Goal: Entertainment & Leisure: Consume media (video, audio)

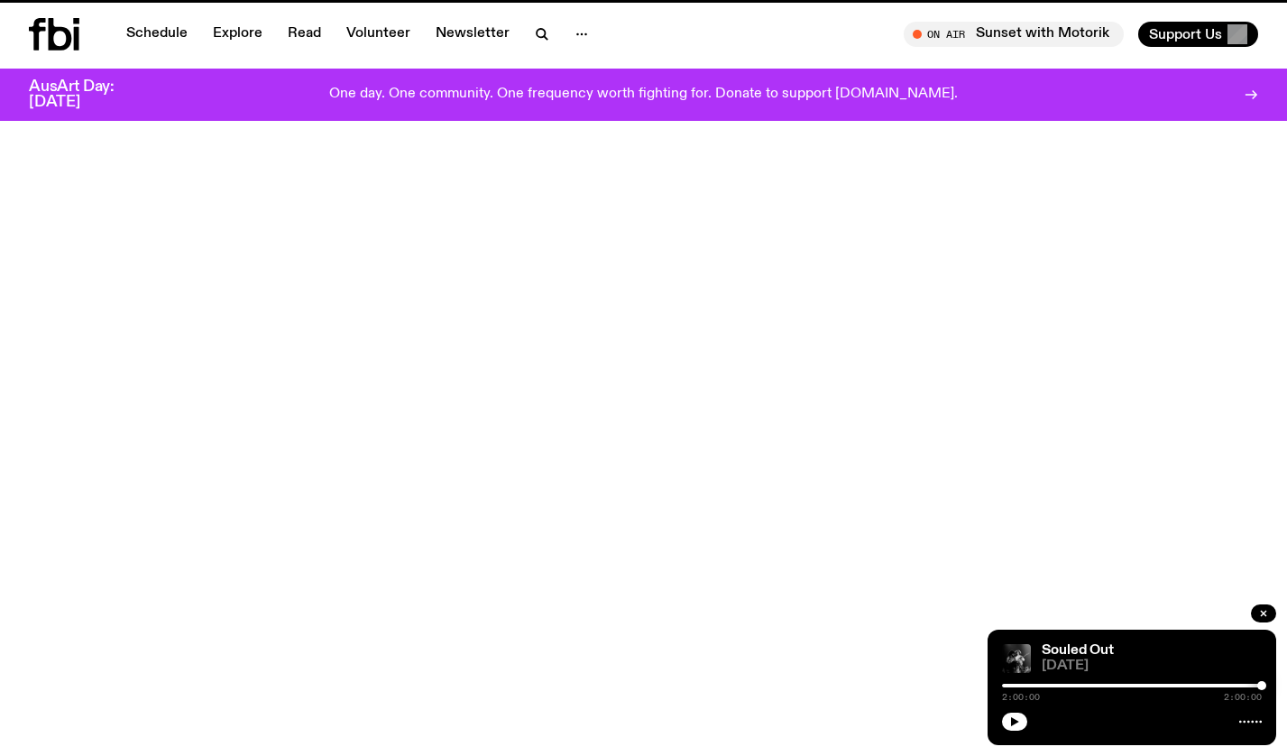
scroll to position [767, 0]
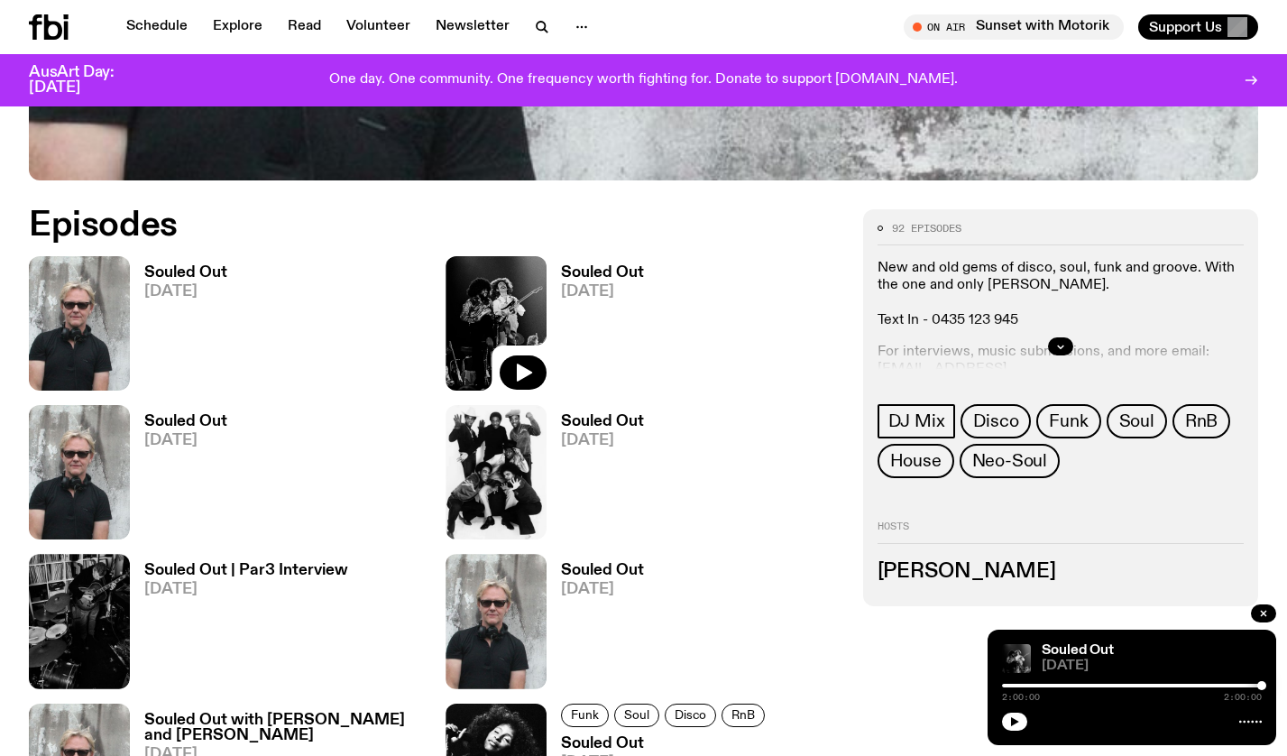
click at [174, 284] on span "[DATE]" at bounding box center [185, 291] width 83 height 15
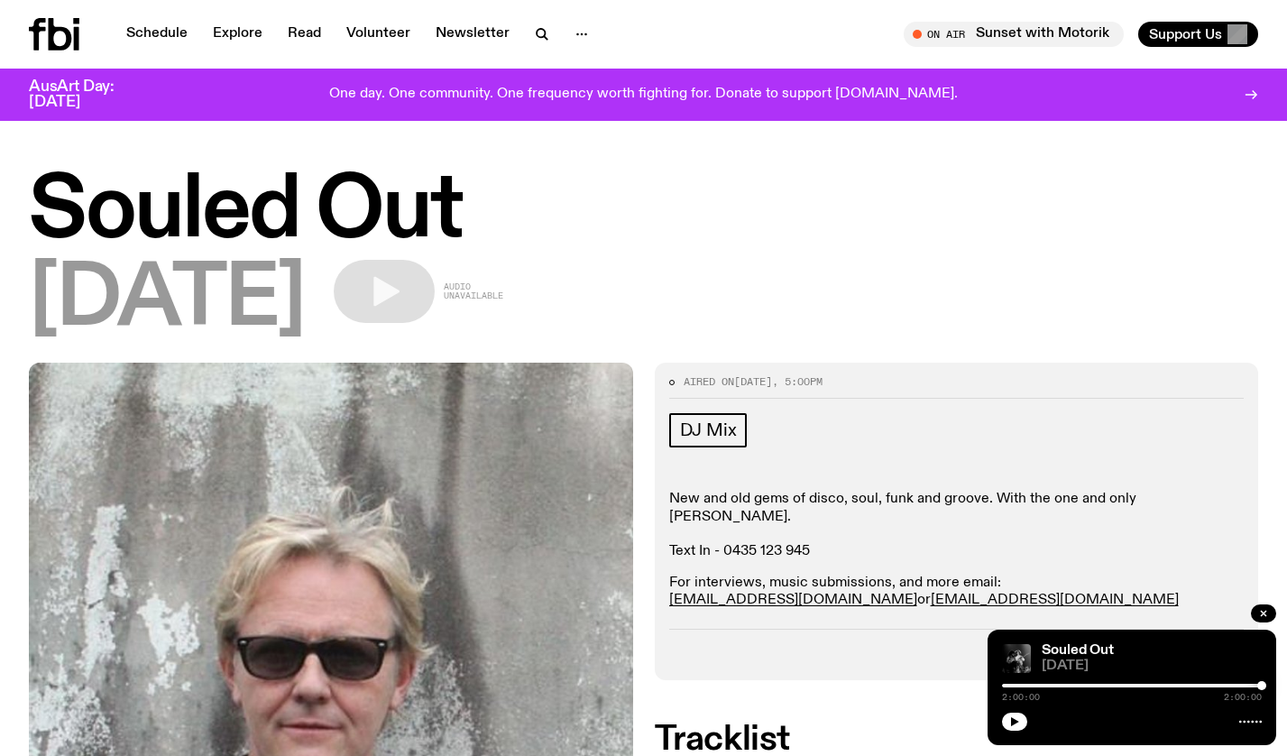
click at [503, 310] on div "Audio unavailable" at bounding box center [419, 291] width 170 height 63
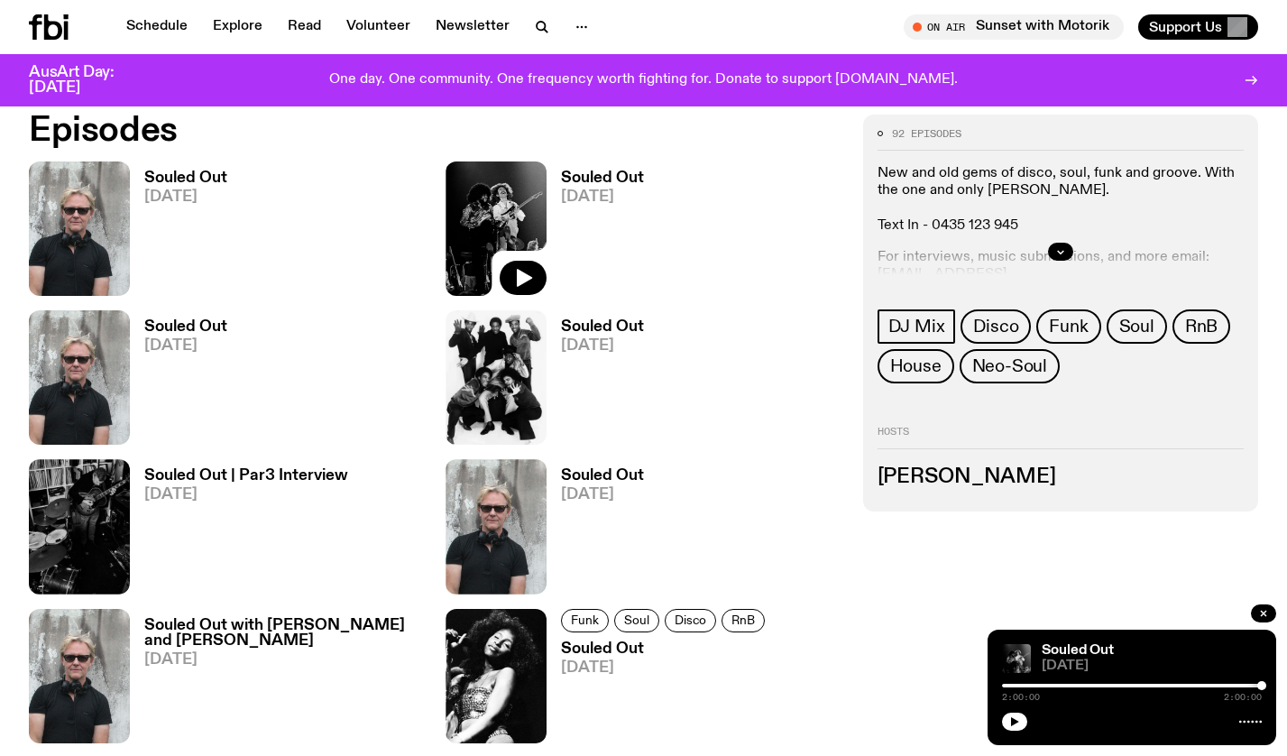
scroll to position [871, 0]
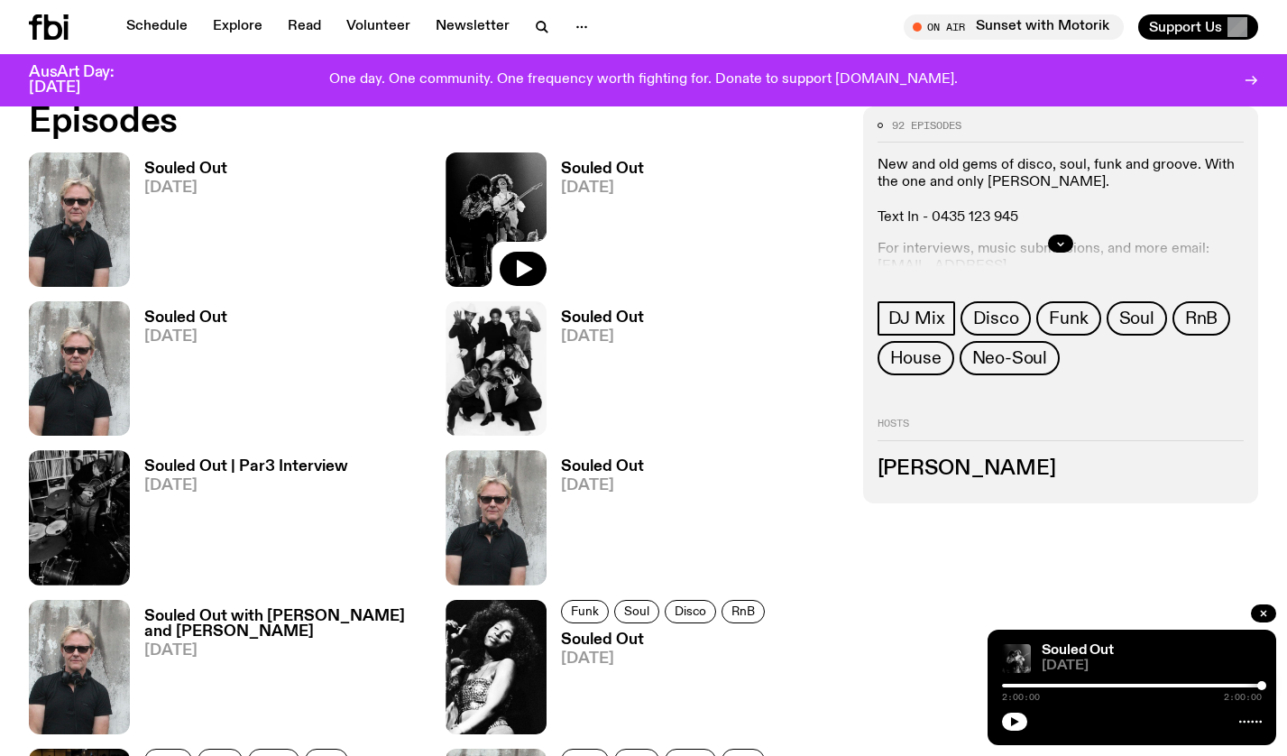
click at [193, 317] on h3 "Souled Out" at bounding box center [185, 317] width 83 height 15
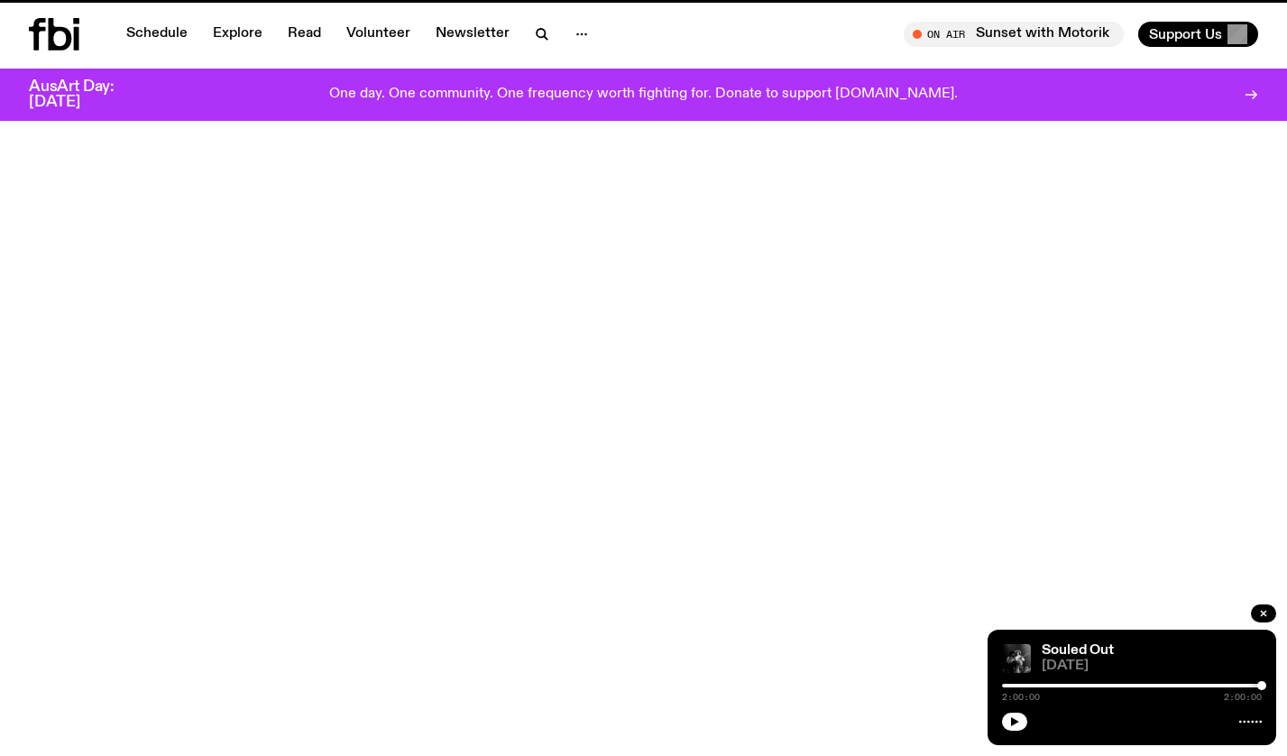
scroll to position [871, 0]
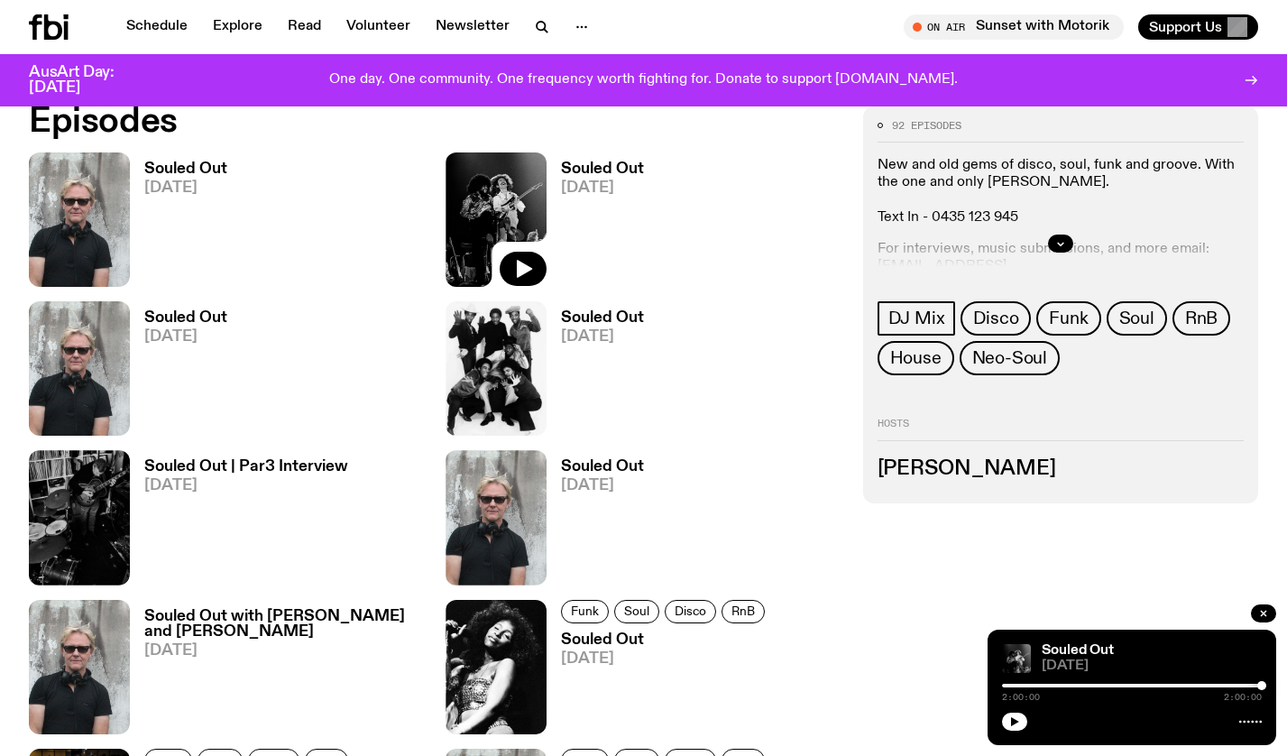
click at [592, 316] on h3 "Souled Out" at bounding box center [602, 317] width 83 height 15
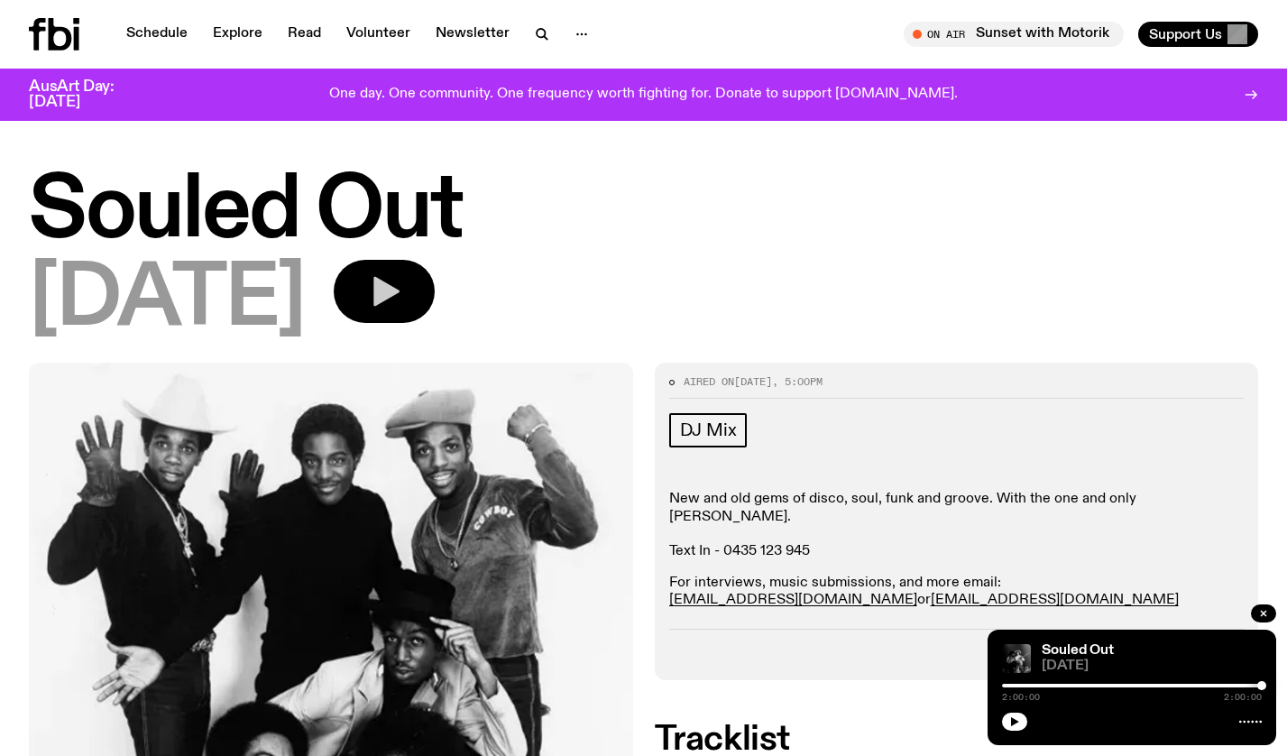
click at [435, 291] on button "button" at bounding box center [384, 291] width 101 height 63
